Goal: Find specific page/section: Find specific page/section

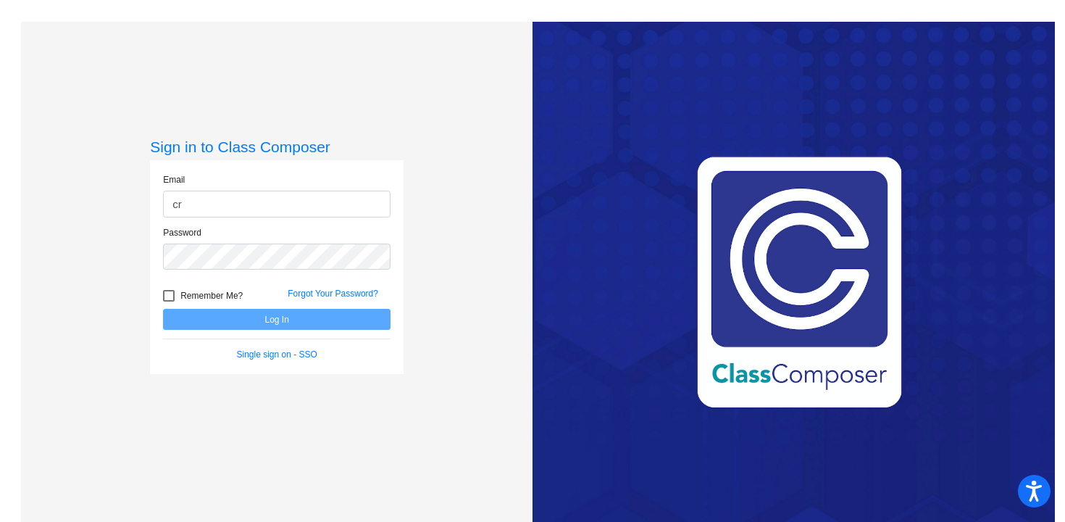
type input "[EMAIL_ADDRESS][DOMAIN_NAME]"
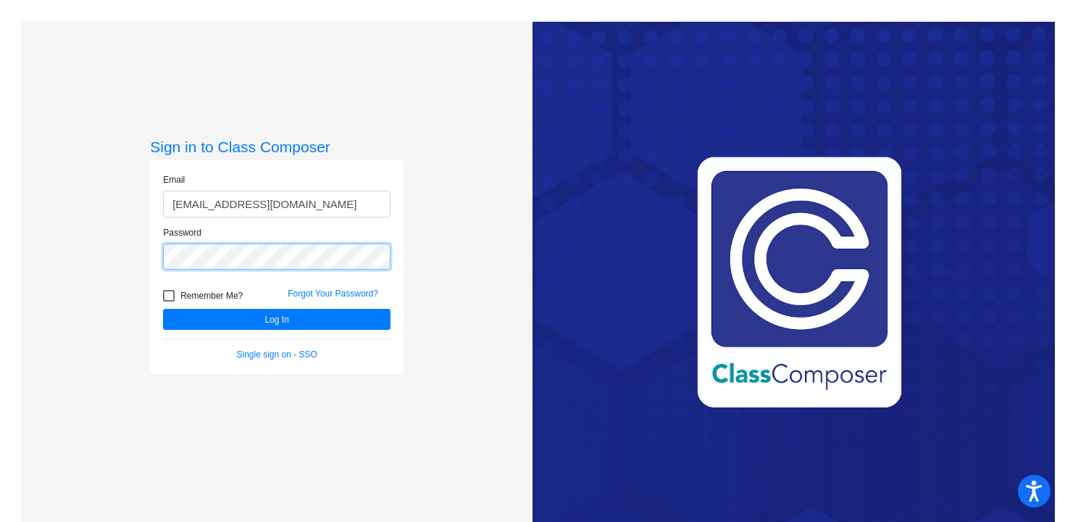
click at [163, 309] on button "Log In" at bounding box center [276, 319] width 227 height 21
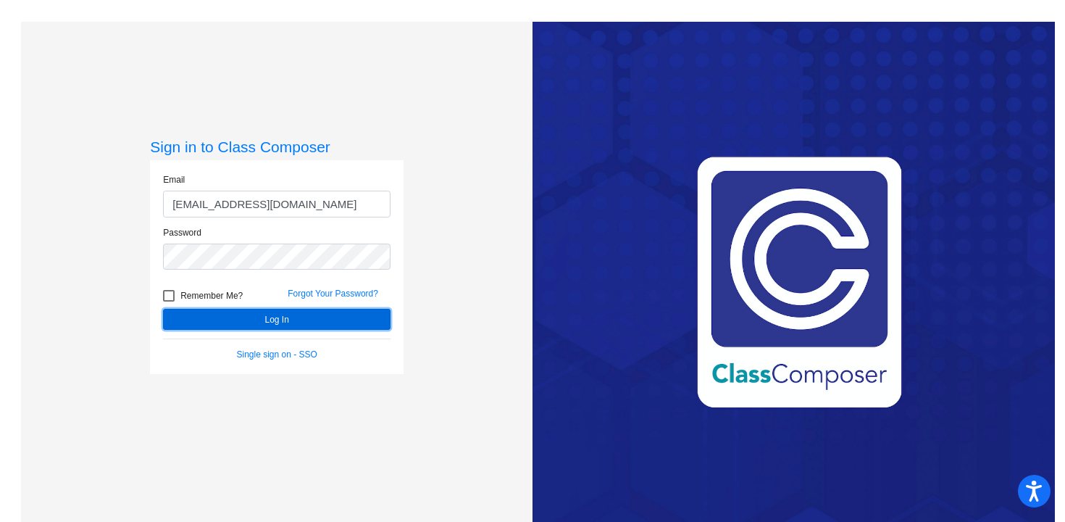
click at [247, 321] on button "Log In" at bounding box center [276, 319] width 227 height 21
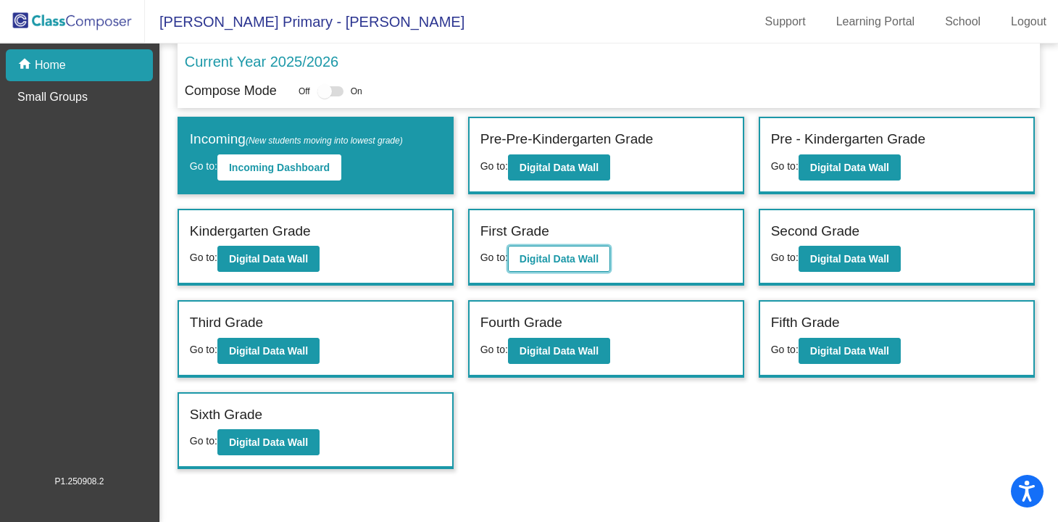
click at [565, 254] on b "Digital Data Wall" at bounding box center [558, 259] width 79 height 12
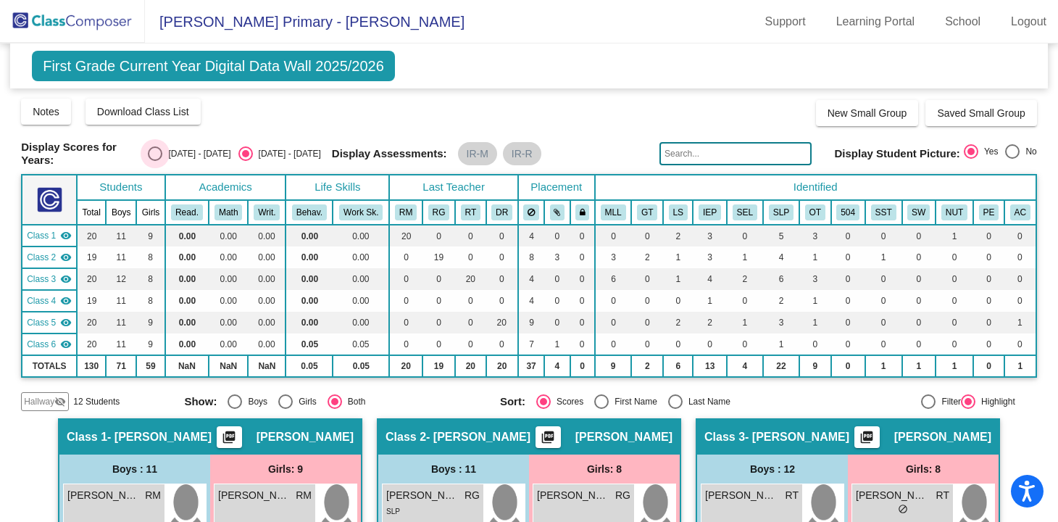
click at [162, 151] on div "Select an option" at bounding box center [155, 153] width 14 height 14
click at [155, 161] on input "[DATE] - [DATE]" at bounding box center [154, 161] width 1 height 1
radio input "true"
